Goal: Entertainment & Leisure: Consume media (video, audio)

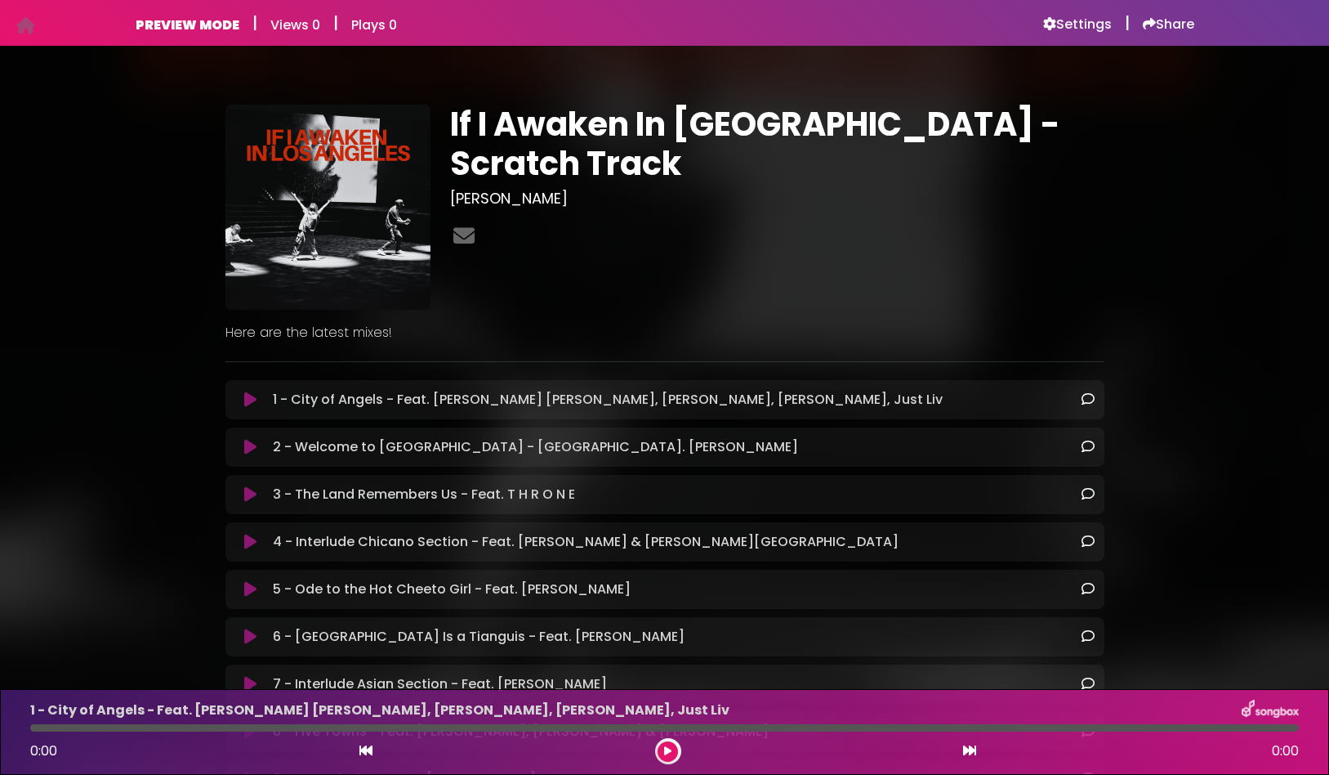
click at [248, 404] on icon at bounding box center [250, 399] width 12 height 16
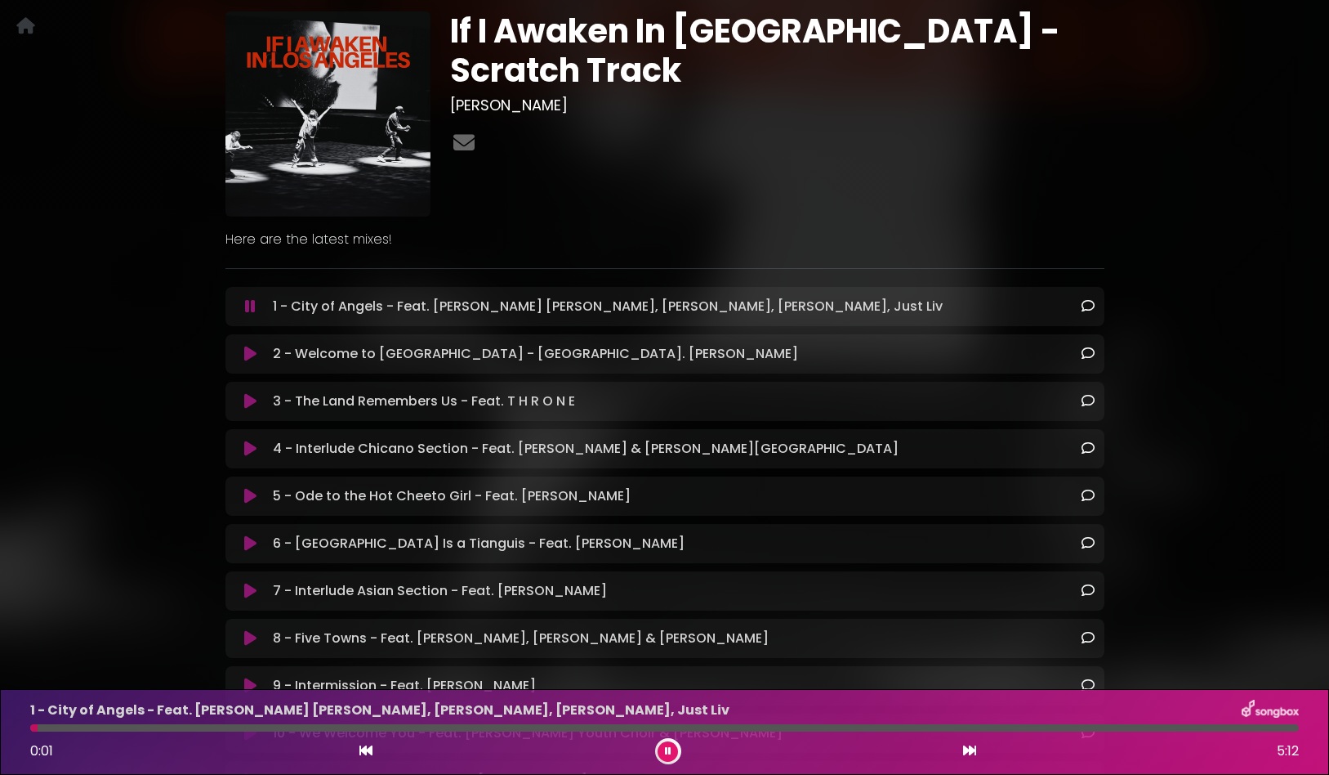
scroll to position [96, 0]
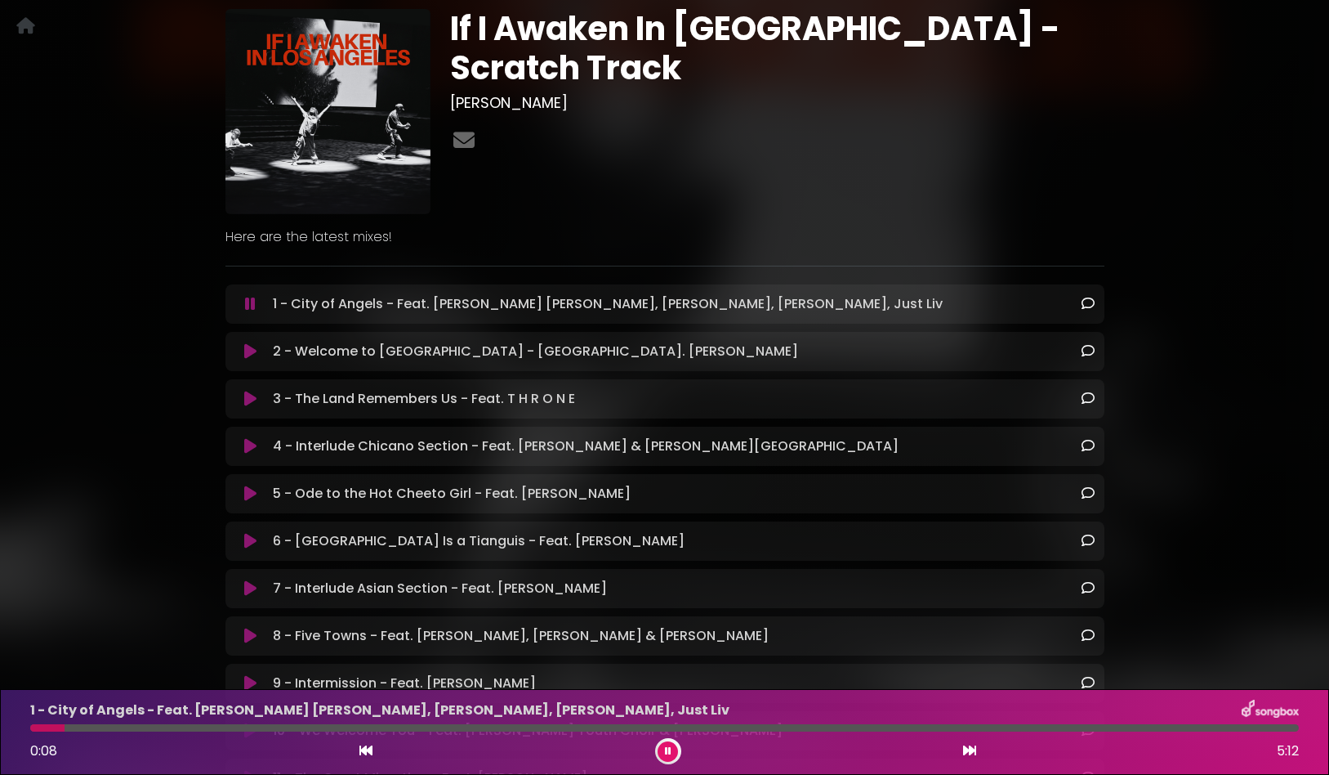
click at [156, 728] on div at bounding box center [664, 727] width 1269 height 7
click at [258, 730] on div at bounding box center [664, 727] width 1269 height 7
click at [515, 728] on div at bounding box center [664, 727] width 1269 height 7
click at [694, 729] on div at bounding box center [664, 727] width 1269 height 7
click at [806, 721] on div "1 - City of Angels - Feat. [PERSON_NAME] [PERSON_NAME], [PERSON_NAME], [PERSON_…" at bounding box center [664, 731] width 1289 height 65
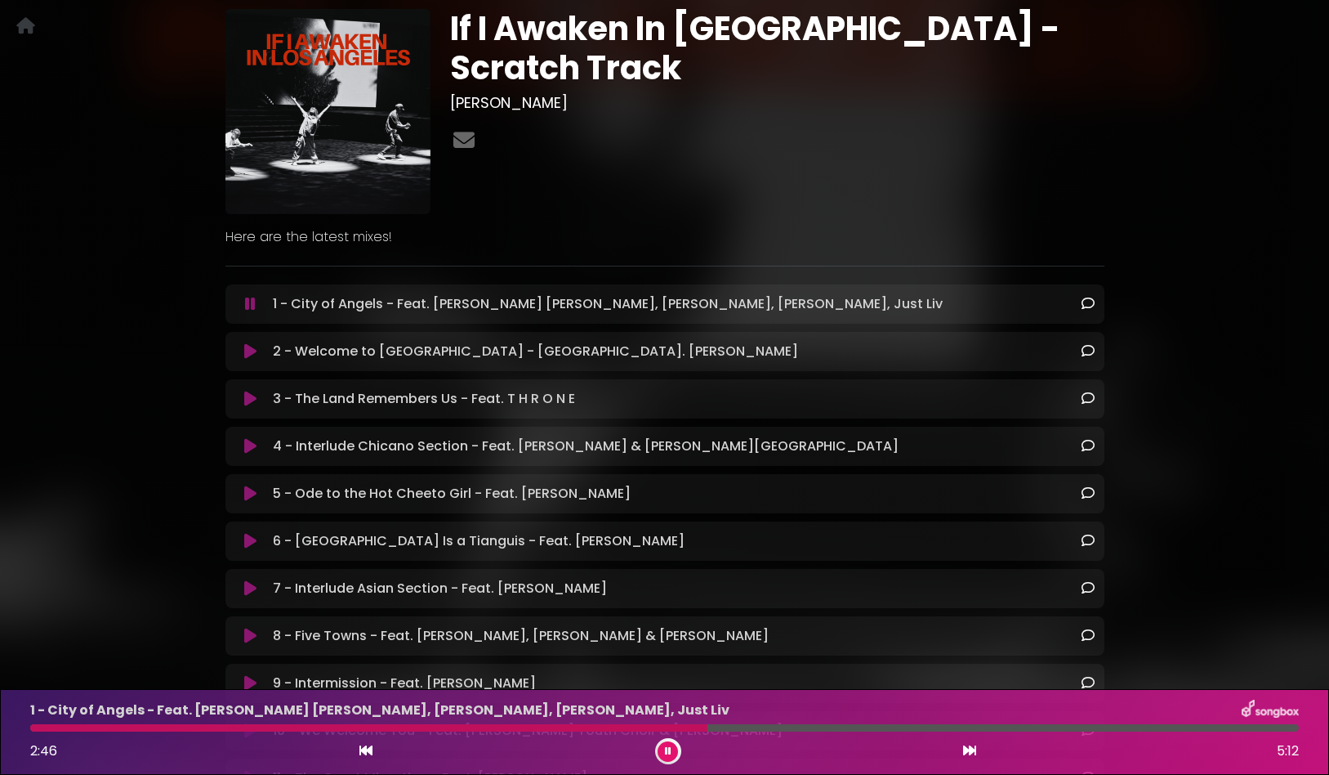
click at [972, 753] on icon at bounding box center [969, 750] width 13 height 13
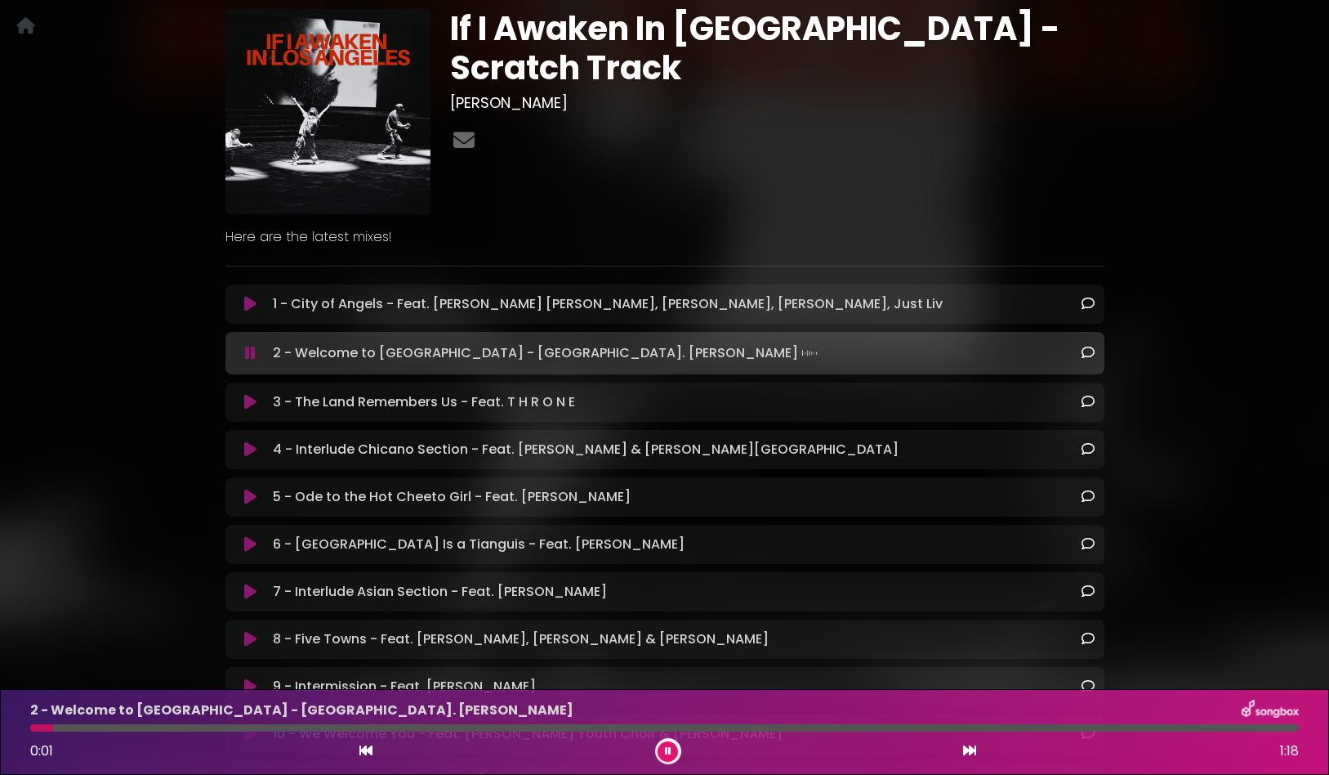
click at [312, 735] on div "2 - Welcome to [GEOGRAPHIC_DATA] - [GEOGRAPHIC_DATA]. [PERSON_NAME] 0:01 1:18" at bounding box center [664, 731] width 1289 height 65
click at [319, 731] on div "2 - Welcome to [GEOGRAPHIC_DATA] - [GEOGRAPHIC_DATA]. [PERSON_NAME] 0:01 1:18" at bounding box center [664, 731] width 1289 height 65
click at [344, 727] on div at bounding box center [664, 727] width 1269 height 7
click at [776, 734] on div "2 - Welcome to [GEOGRAPHIC_DATA] - [GEOGRAPHIC_DATA]. [PERSON_NAME] 0:20 1:18" at bounding box center [664, 731] width 1289 height 65
click at [970, 745] on icon at bounding box center [969, 750] width 13 height 13
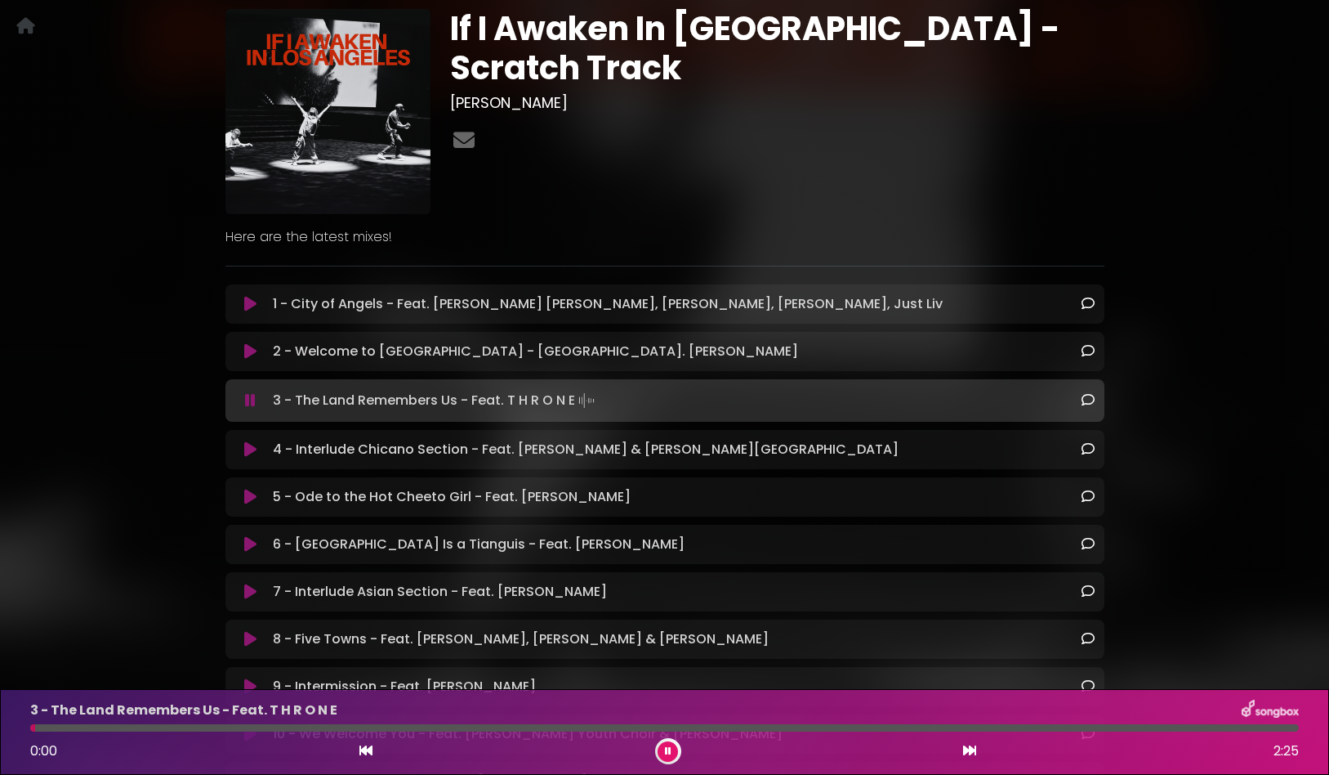
click at [362, 730] on div at bounding box center [664, 727] width 1269 height 7
click at [970, 746] on icon at bounding box center [969, 750] width 13 height 13
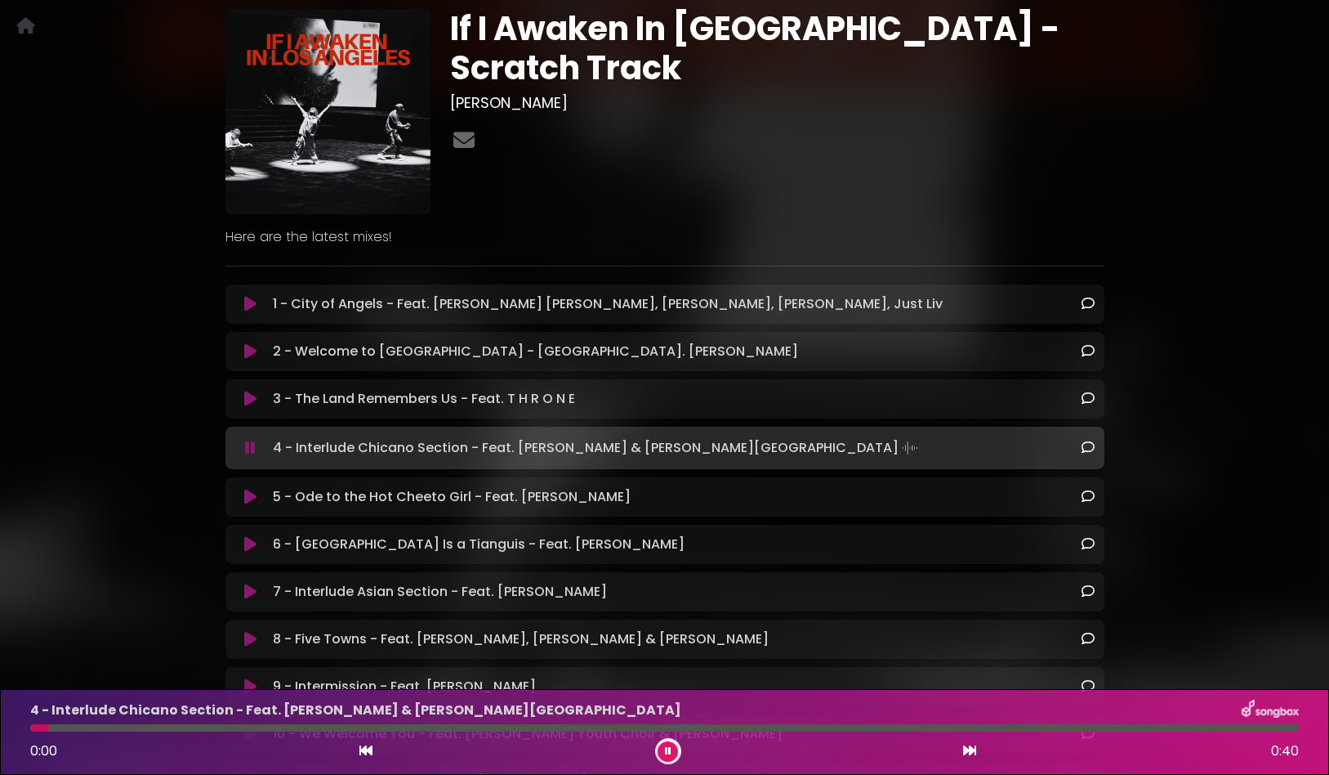
click at [476, 726] on div at bounding box center [664, 727] width 1269 height 7
click at [668, 729] on div at bounding box center [664, 727] width 1269 height 7
click at [974, 759] on button at bounding box center [970, 750] width 15 height 21
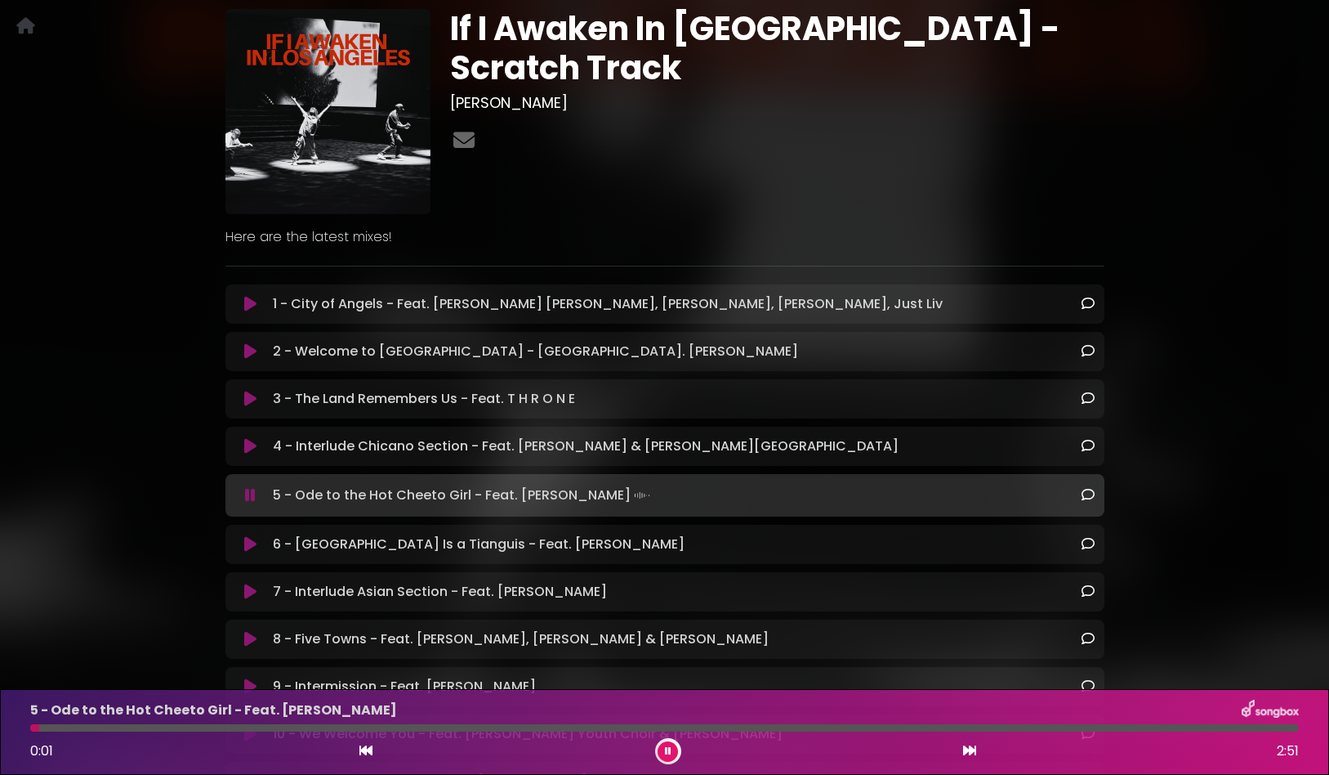
click at [478, 733] on div "5 - Ode to the Hot Cheeto Girl - Feat. [PERSON_NAME] 0:01 2:51" at bounding box center [664, 731] width 1289 height 65
click at [575, 730] on div at bounding box center [664, 727] width 1269 height 7
click at [970, 753] on icon at bounding box center [969, 750] width 13 height 13
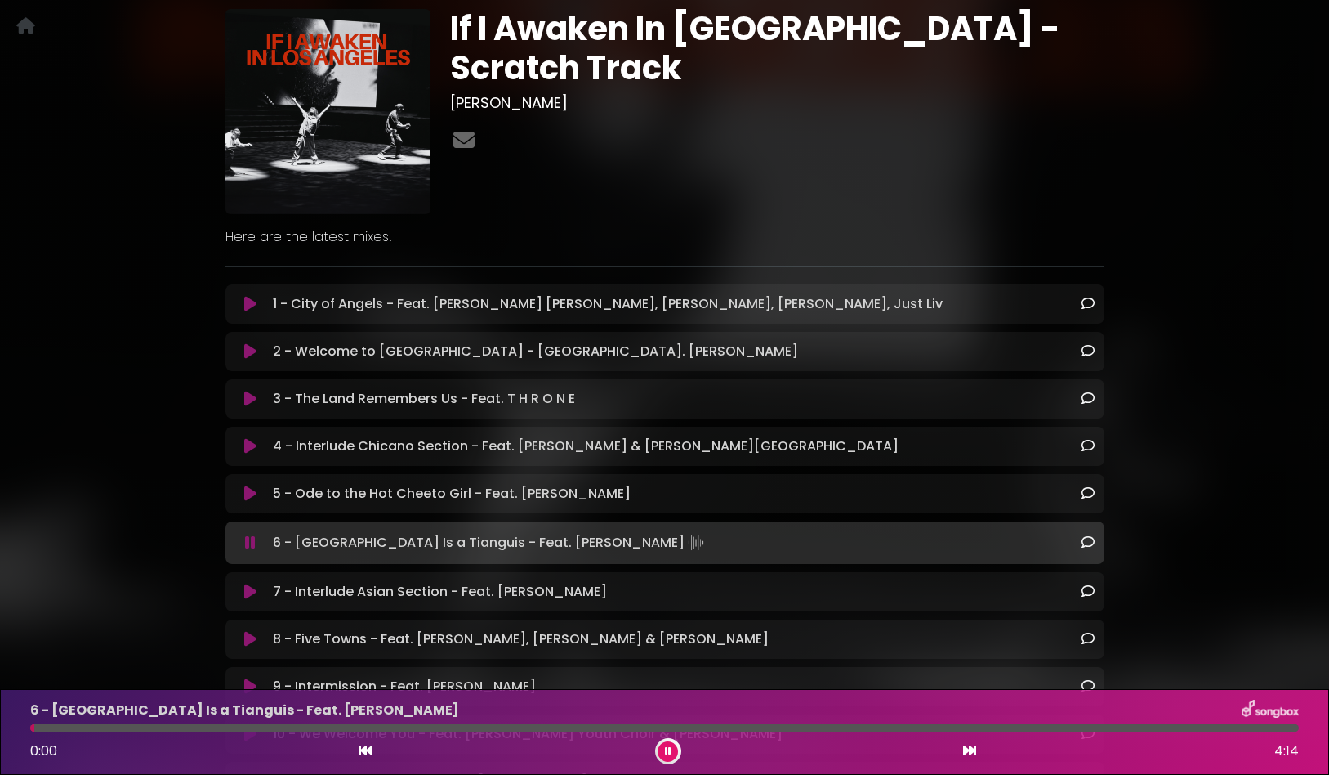
click at [425, 727] on div at bounding box center [664, 727] width 1269 height 7
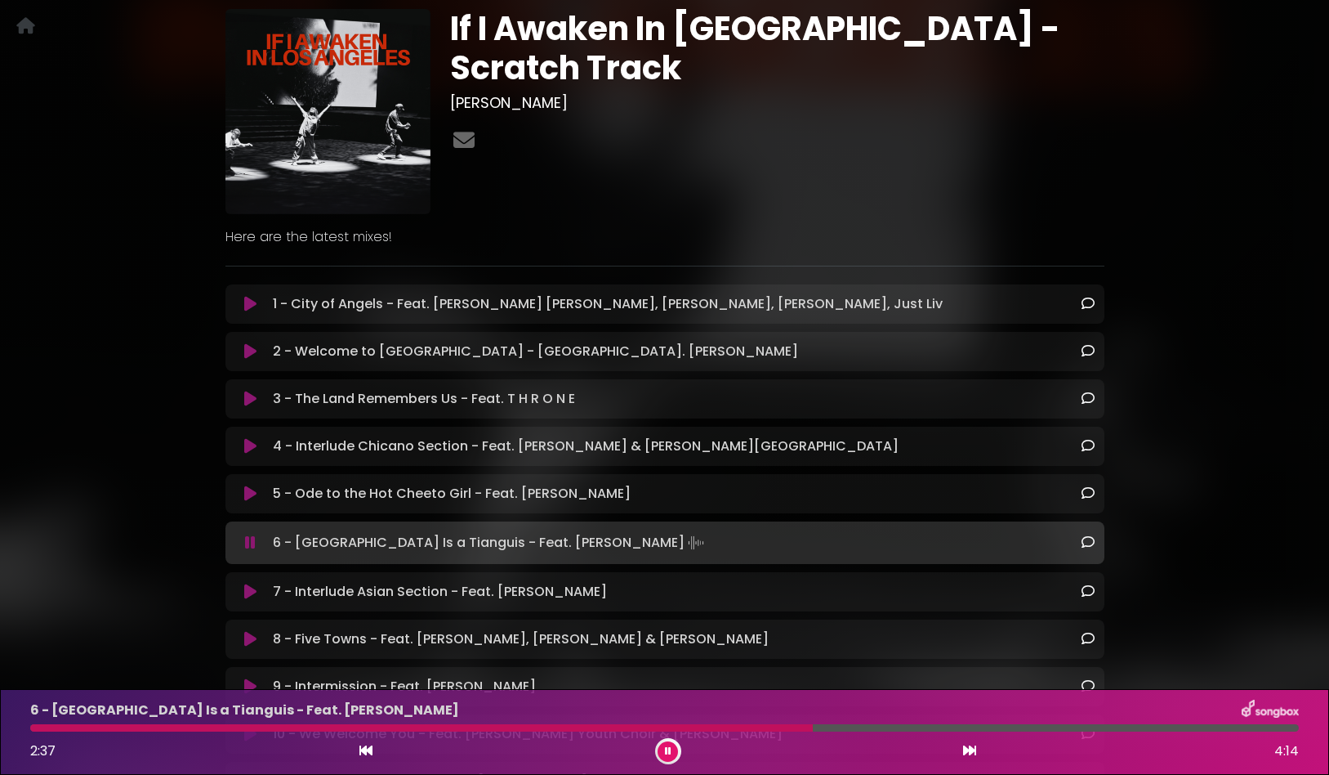
click at [813, 726] on div at bounding box center [664, 727] width 1269 height 7
click at [966, 757] on button at bounding box center [970, 750] width 15 height 21
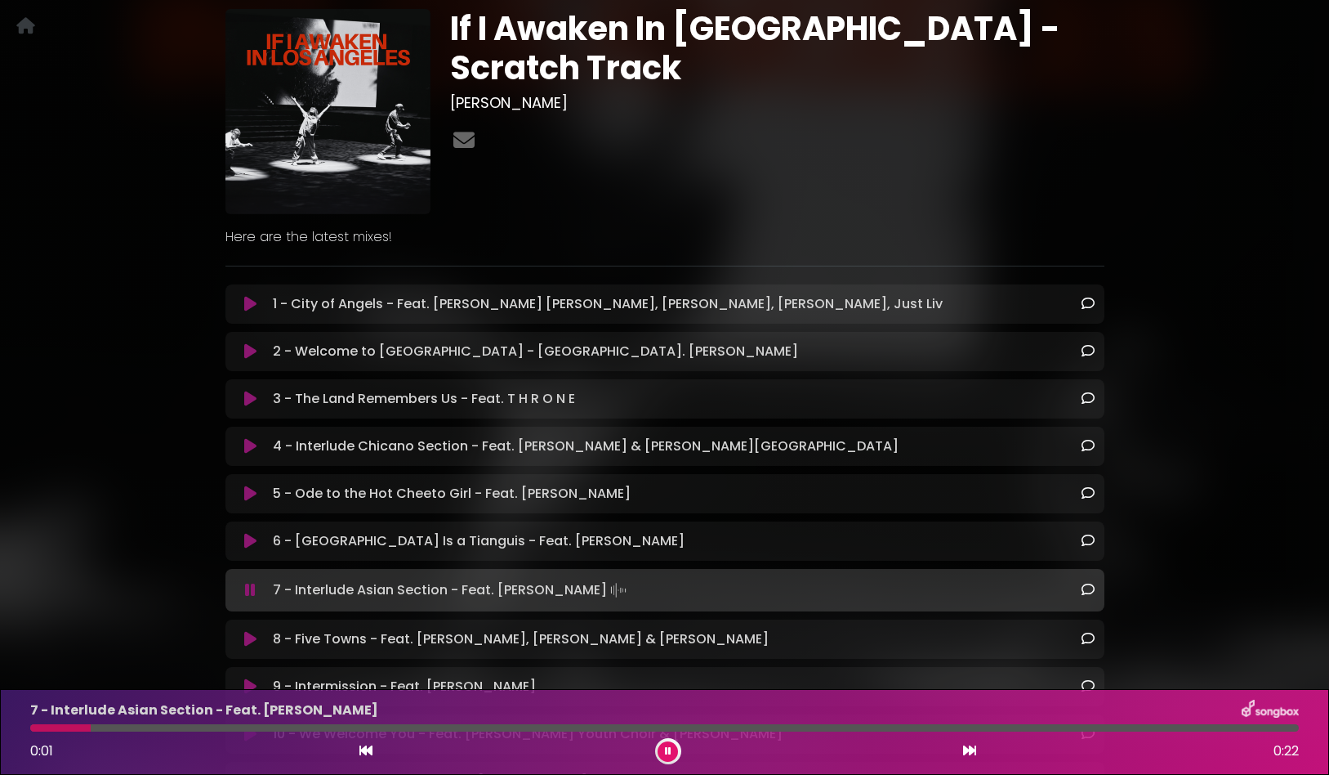
click at [494, 726] on div at bounding box center [664, 727] width 1269 height 7
click at [999, 726] on div at bounding box center [664, 727] width 1269 height 7
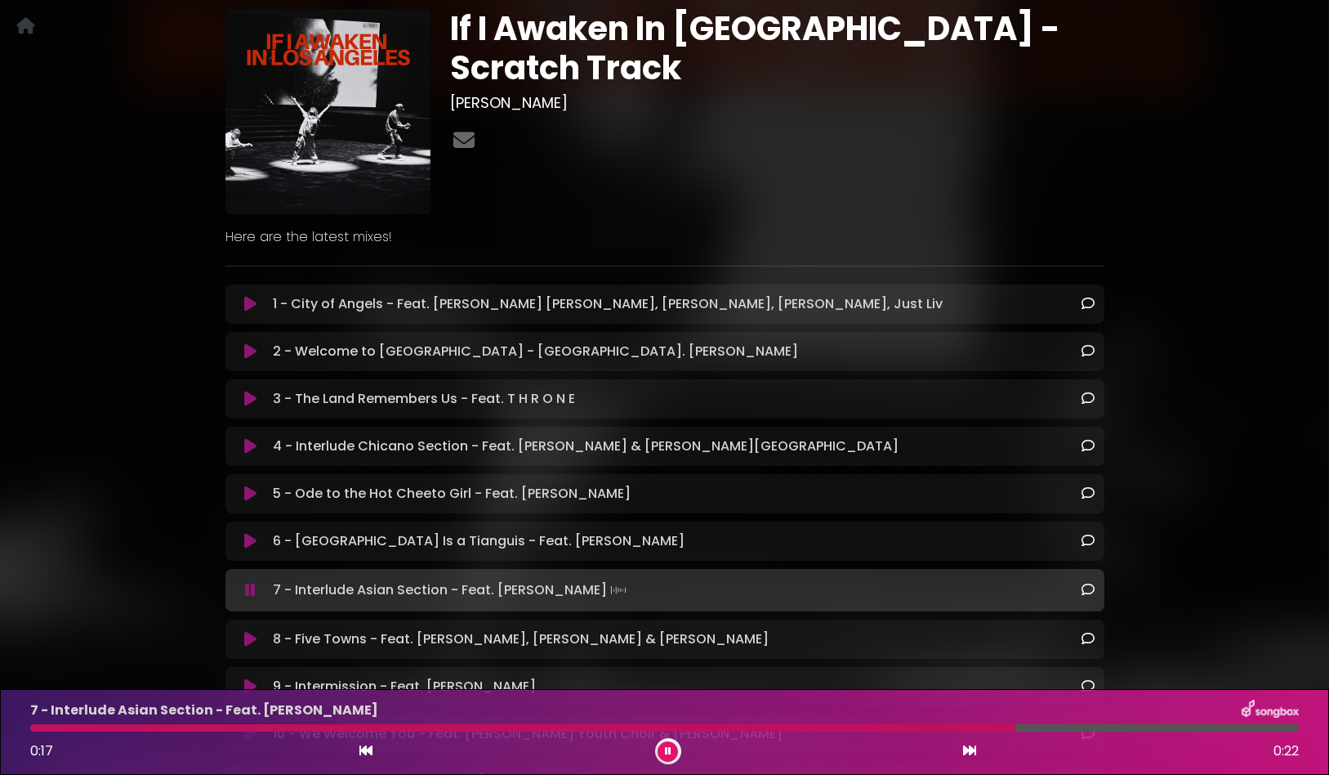
click at [977, 746] on div "0:17 0:22" at bounding box center [664, 751] width 1289 height 26
click at [967, 754] on icon at bounding box center [969, 750] width 13 height 13
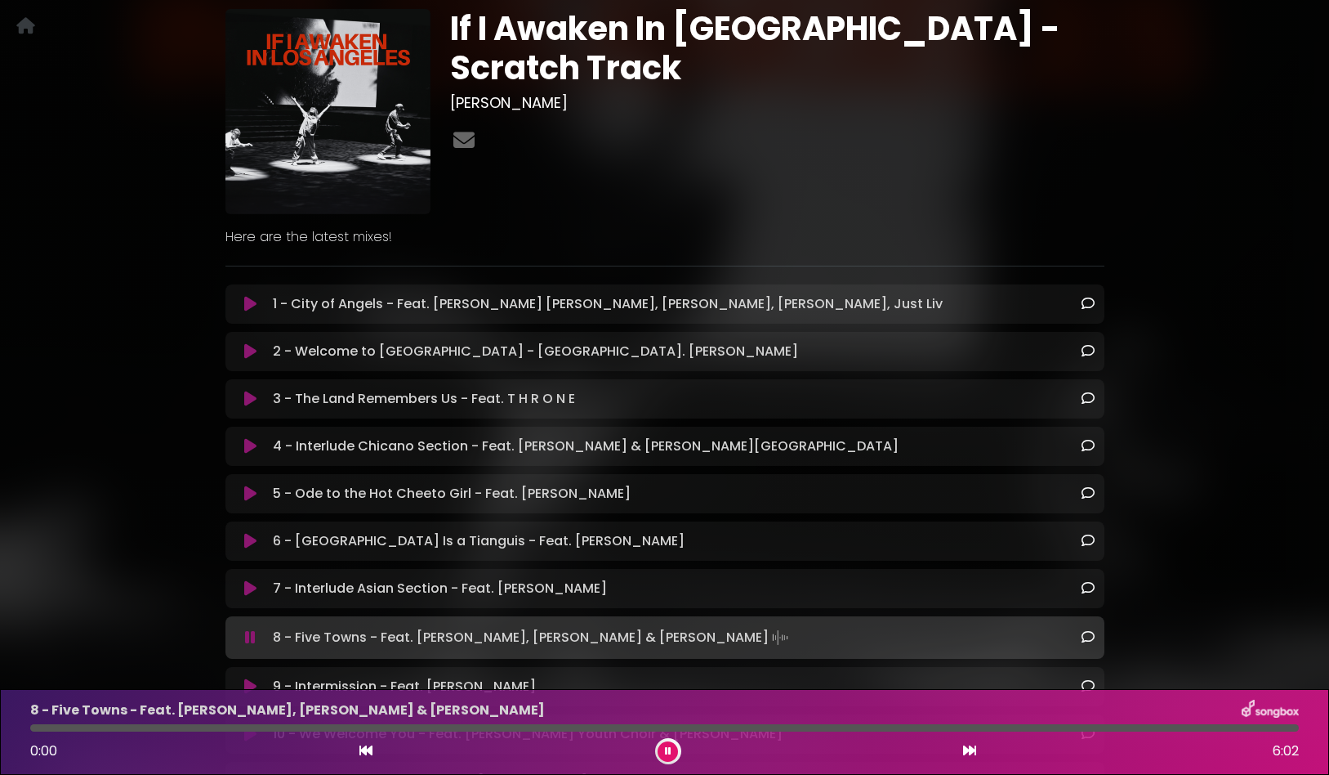
click at [604, 727] on div at bounding box center [664, 727] width 1269 height 7
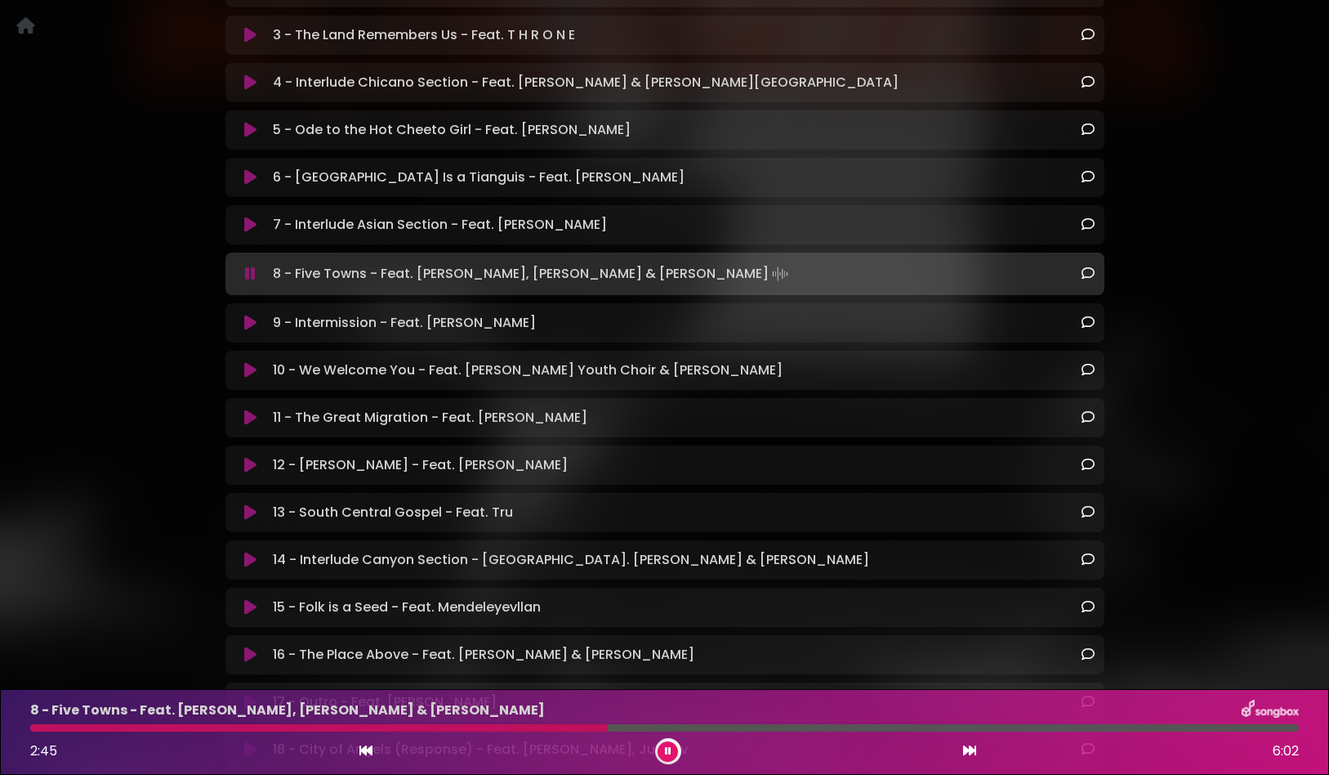
scroll to position [464, 0]
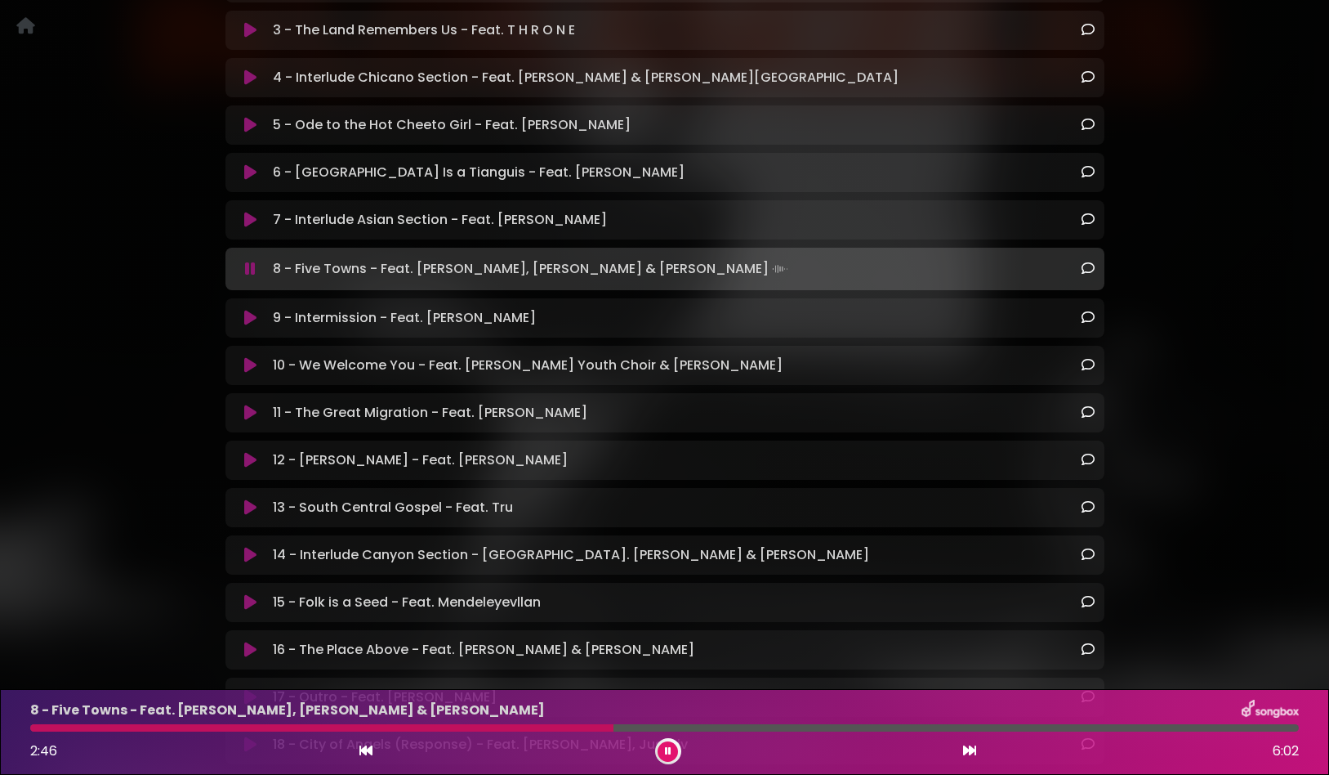
click at [947, 729] on div at bounding box center [664, 727] width 1269 height 7
click at [967, 748] on icon at bounding box center [969, 750] width 13 height 13
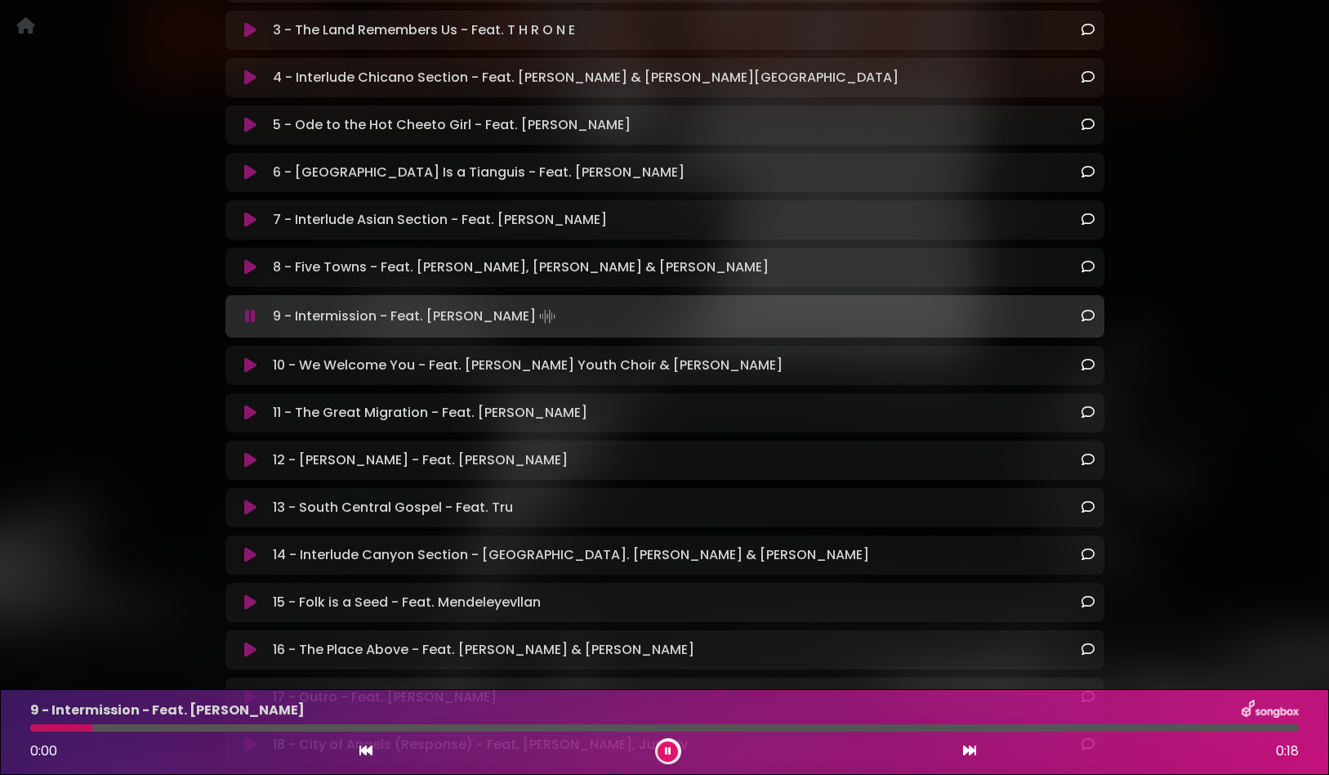
click at [502, 726] on div at bounding box center [664, 727] width 1269 height 7
click at [882, 730] on div at bounding box center [664, 727] width 1269 height 7
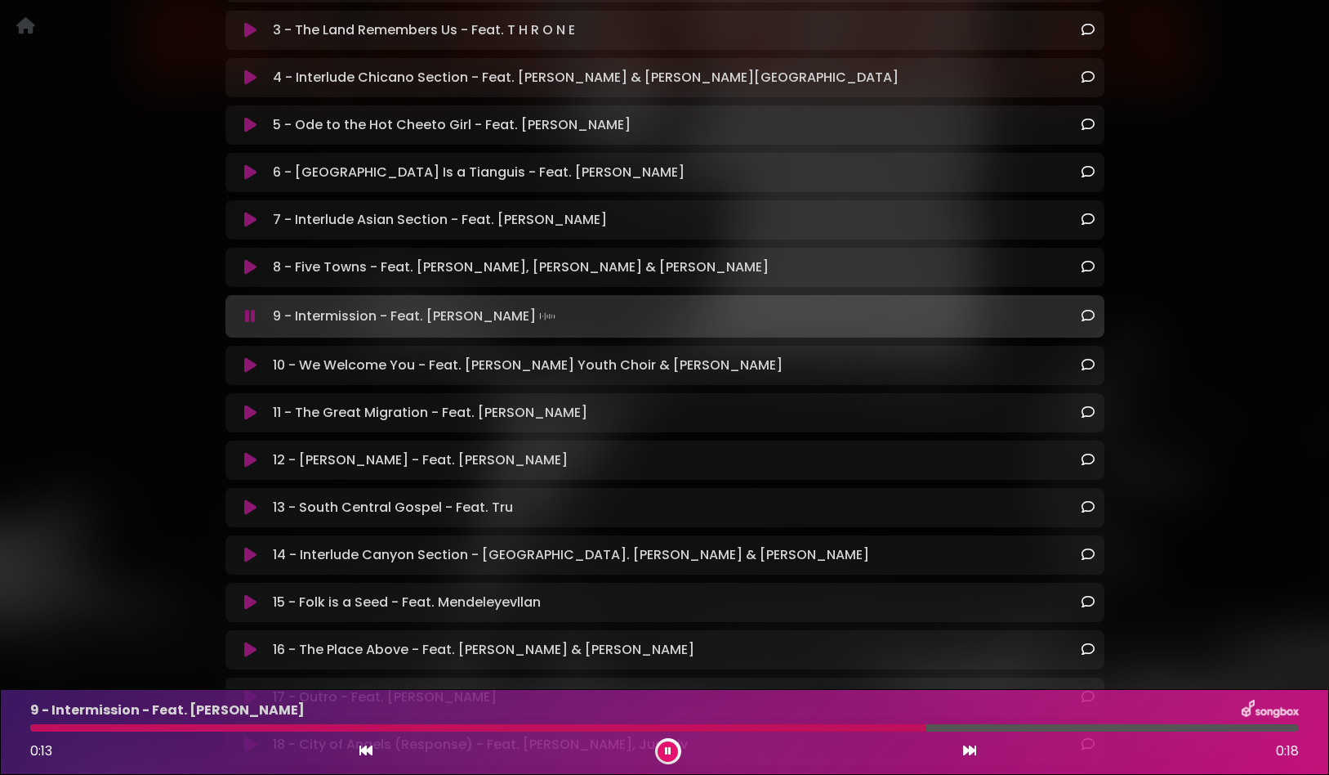
click at [972, 755] on icon at bounding box center [969, 750] width 13 height 13
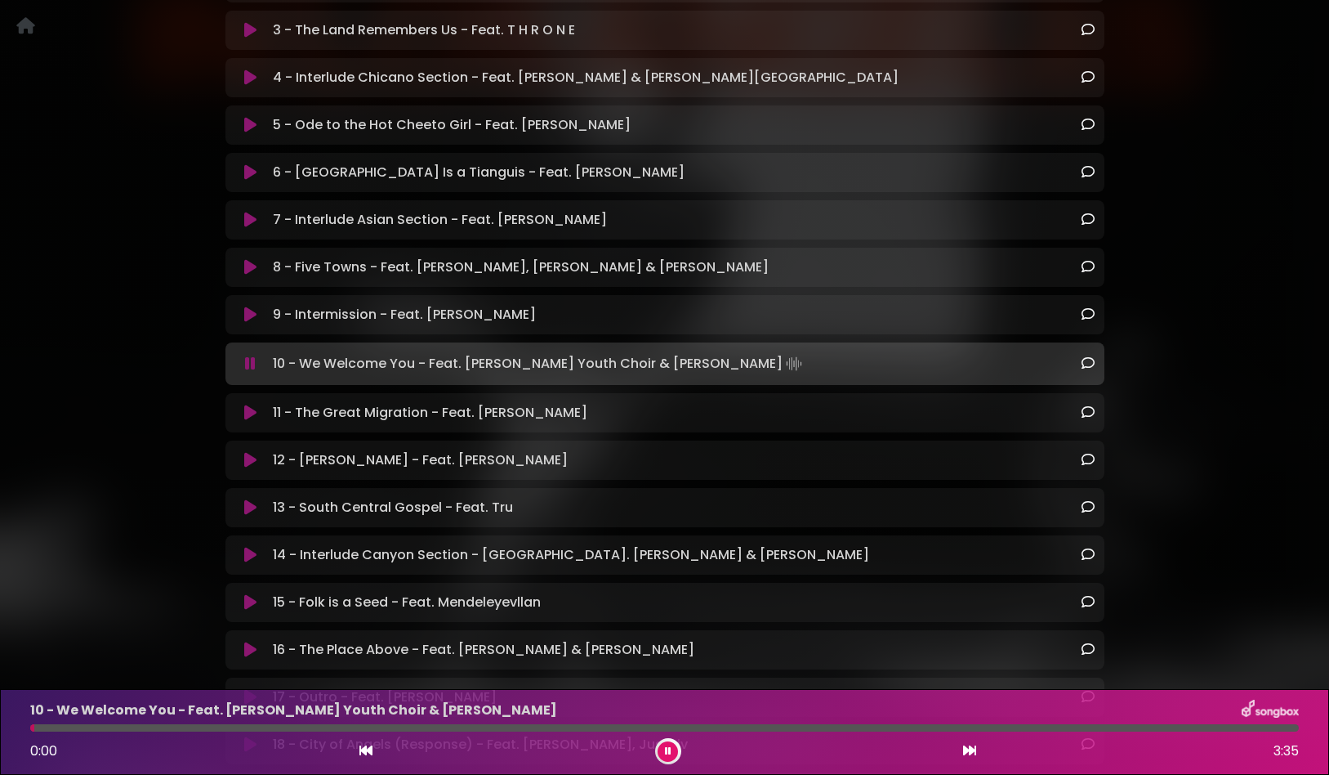
click at [502, 728] on div at bounding box center [664, 727] width 1269 height 7
click at [806, 732] on div "10 - We Welcome You - Feat. [PERSON_NAME] Youth Choir & [PERSON_NAME] 1:20 3:35" at bounding box center [664, 731] width 1289 height 65
click at [828, 718] on div "10 - We Welcome You - Feat. [PERSON_NAME] Youth Choir & [PERSON_NAME]" at bounding box center [664, 709] width 1289 height 21
click at [833, 728] on div at bounding box center [664, 727] width 1269 height 7
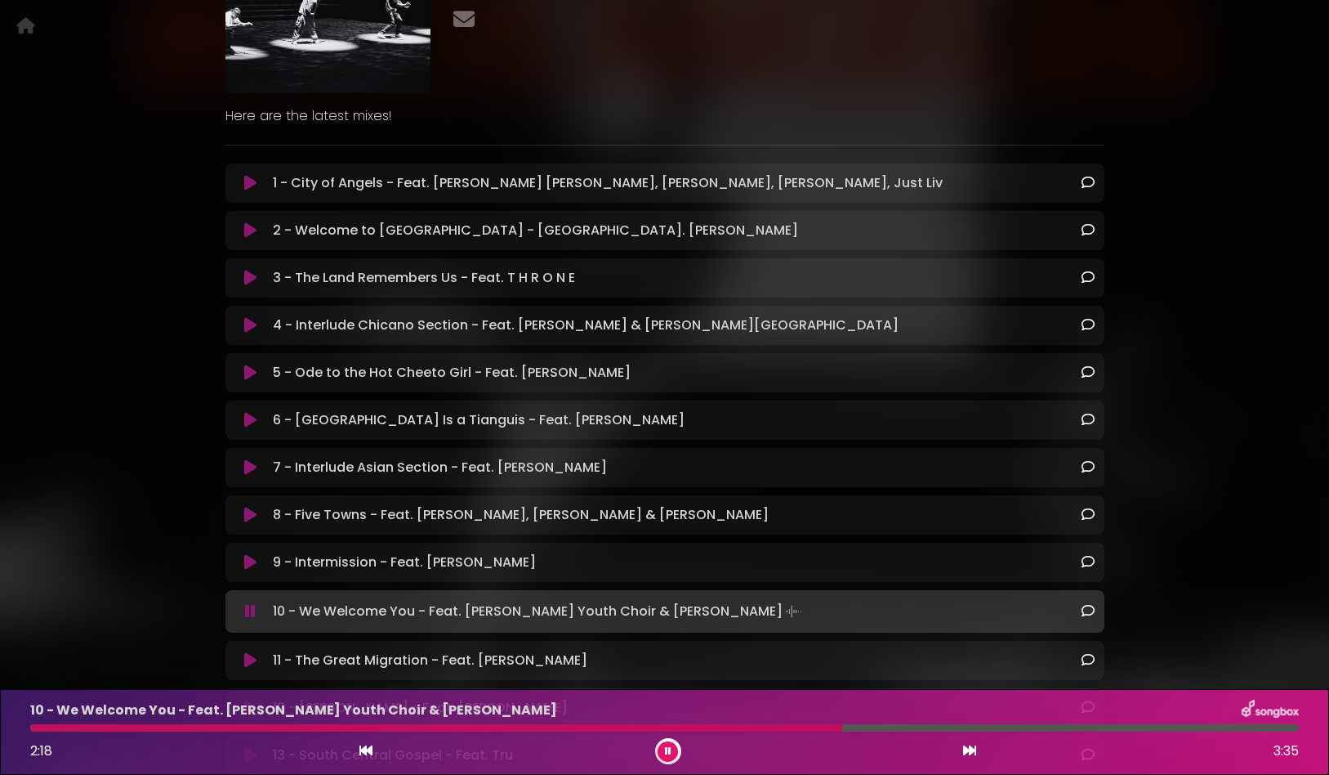
scroll to position [0, 0]
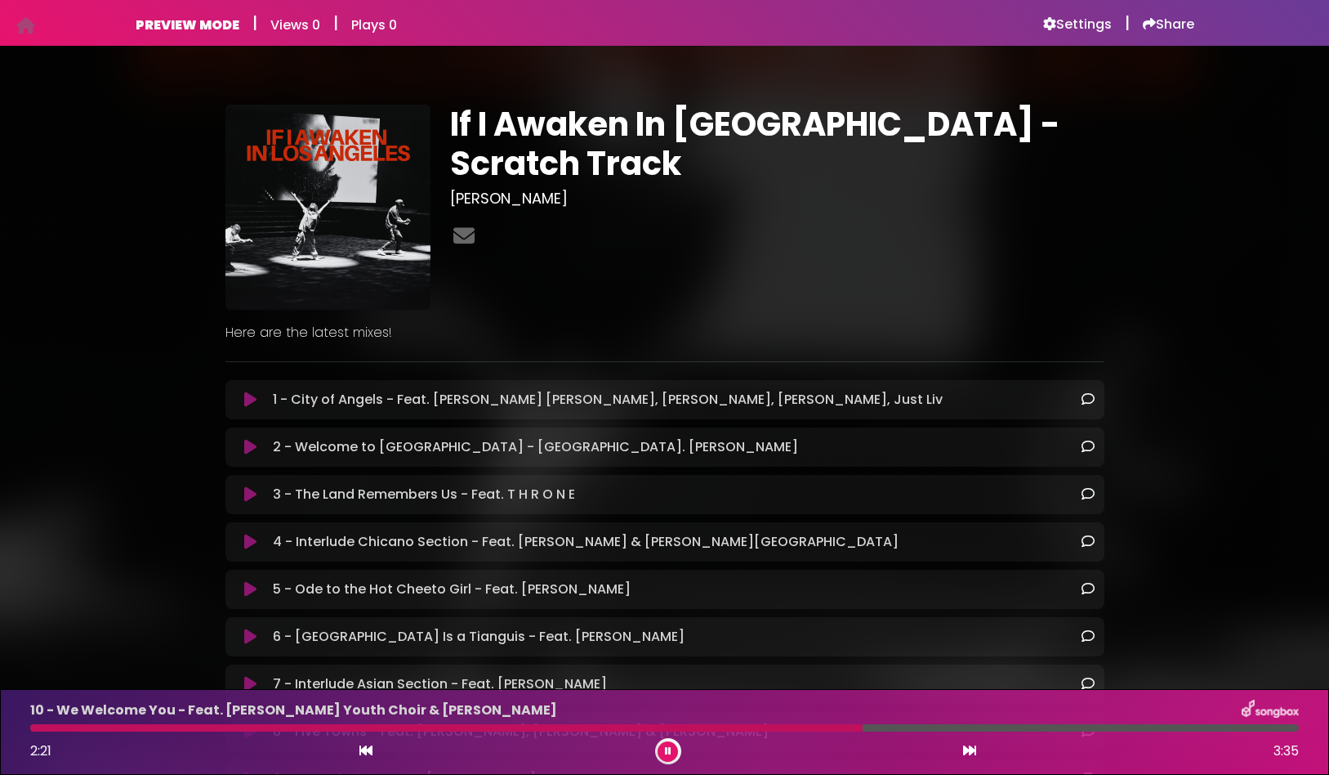
click at [667, 751] on icon at bounding box center [668, 751] width 7 height 10
